Goal: Task Accomplishment & Management: Manage account settings

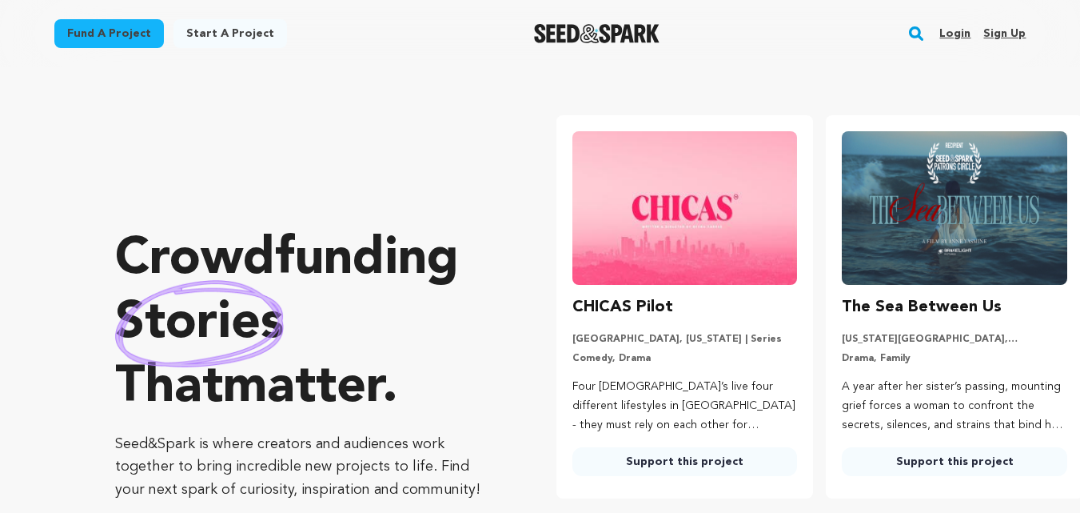
scroll to position [0, 283]
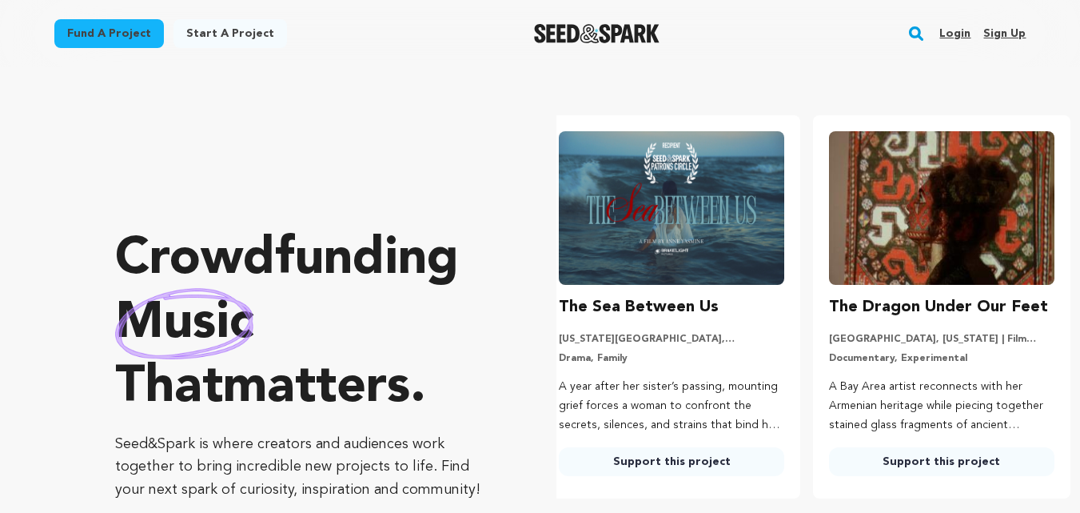
click at [965, 30] on link "Login" at bounding box center [955, 34] width 31 height 26
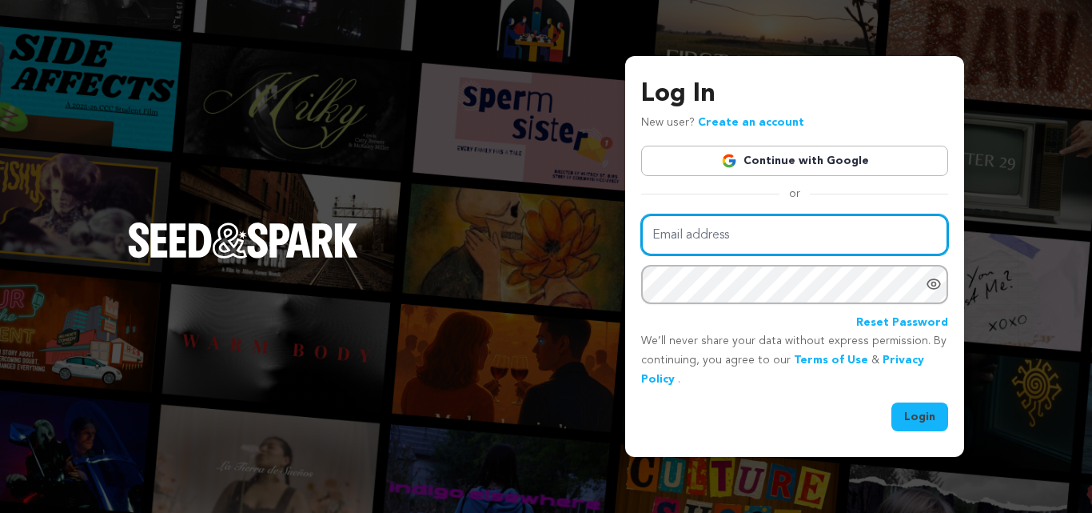
type input "[EMAIL_ADDRESS][DOMAIN_NAME]"
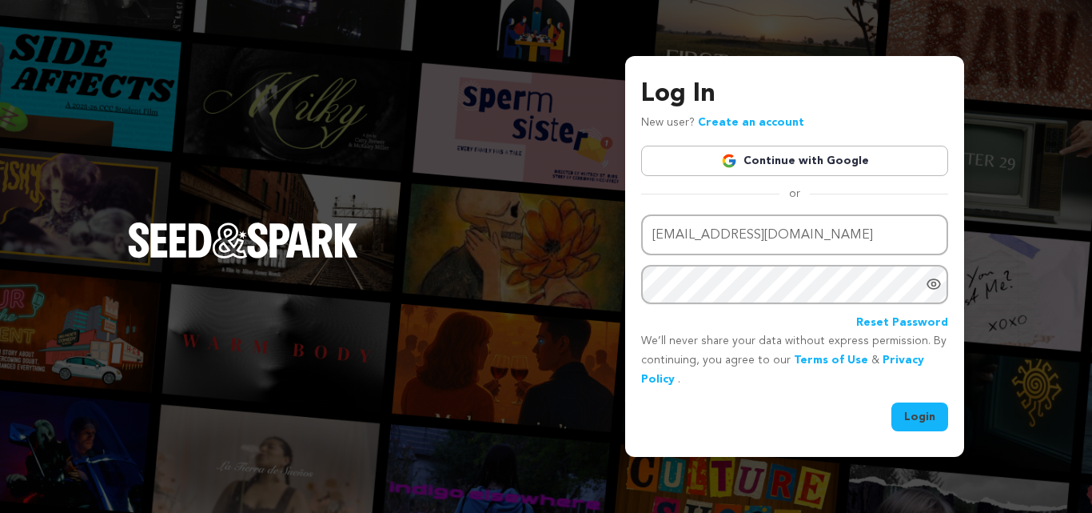
click at [910, 418] on button "Login" at bounding box center [920, 416] width 57 height 29
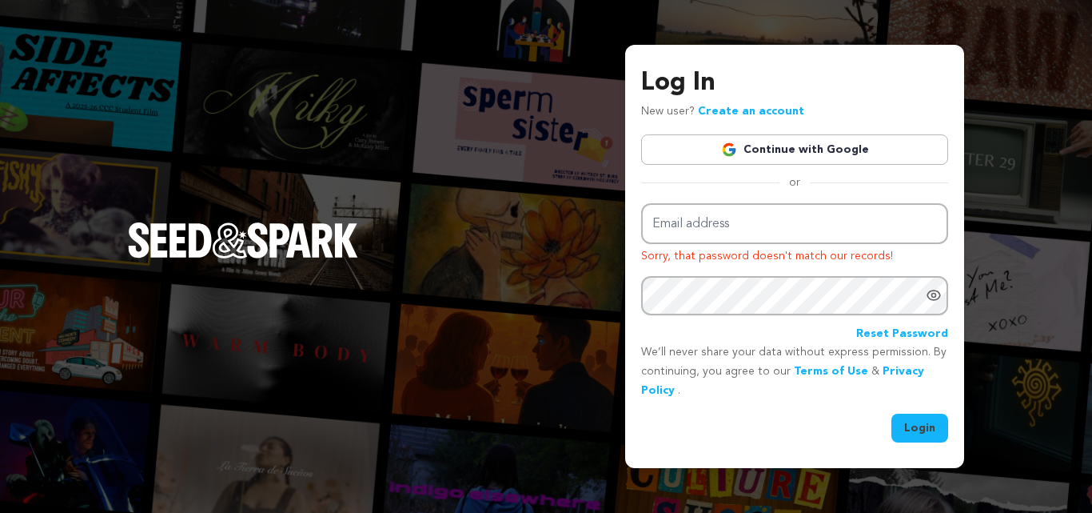
type input "[EMAIL_ADDRESS][DOMAIN_NAME]"
click at [910, 418] on button "Login" at bounding box center [920, 427] width 57 height 29
type input "adexdanielle15@gmail.com"
click at [938, 299] on icon "Show password as plain text. Warning: this will display your password on the sc…" at bounding box center [934, 295] width 13 height 10
click at [916, 419] on button "Login" at bounding box center [920, 427] width 57 height 29
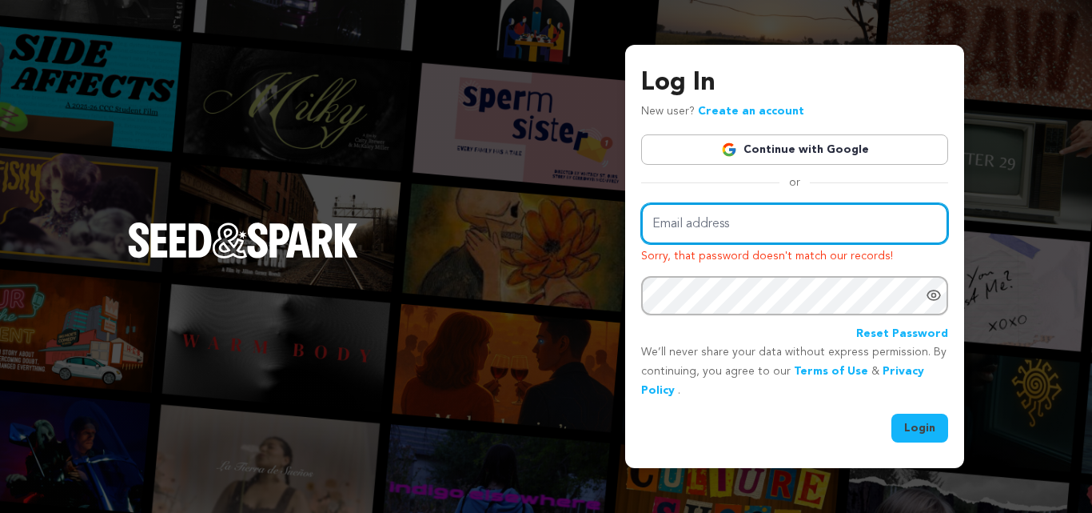
type input "[EMAIL_ADDRESS][DOMAIN_NAME]"
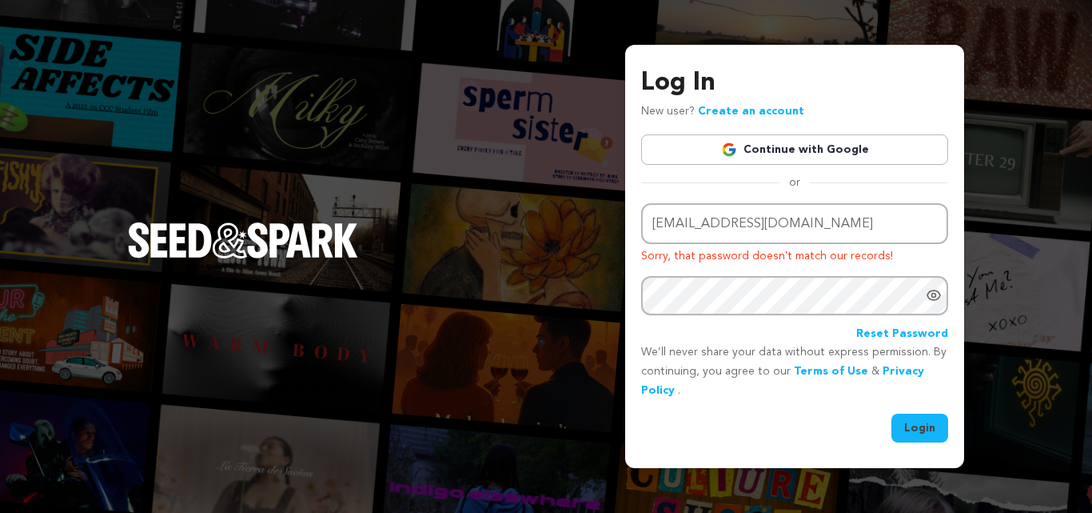
click at [1000, 86] on div "Log In New user? Create an account Continue with Google or Email address [EMAIL…" at bounding box center [546, 256] width 1092 height 513
